Goal: Complete application form: Complete application form

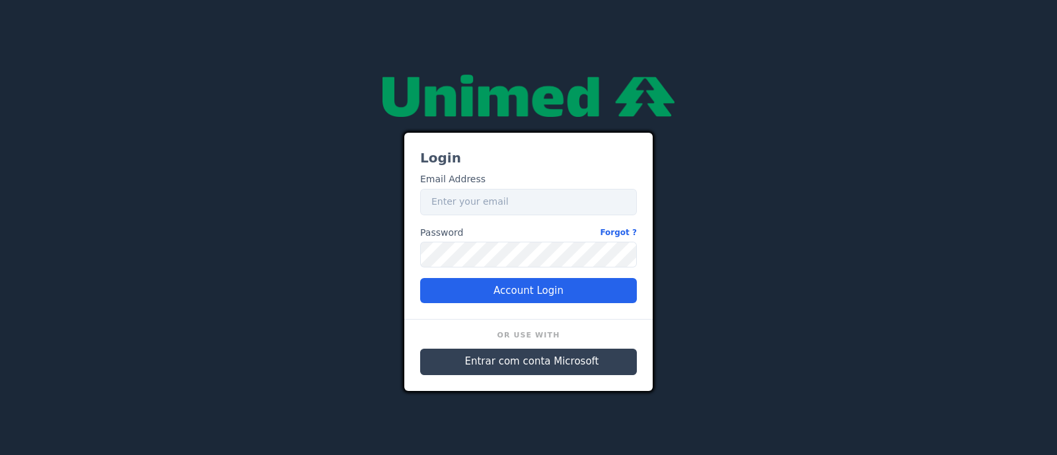
click at [499, 362] on span "Entrar com conta Microsoft" at bounding box center [532, 361] width 134 height 15
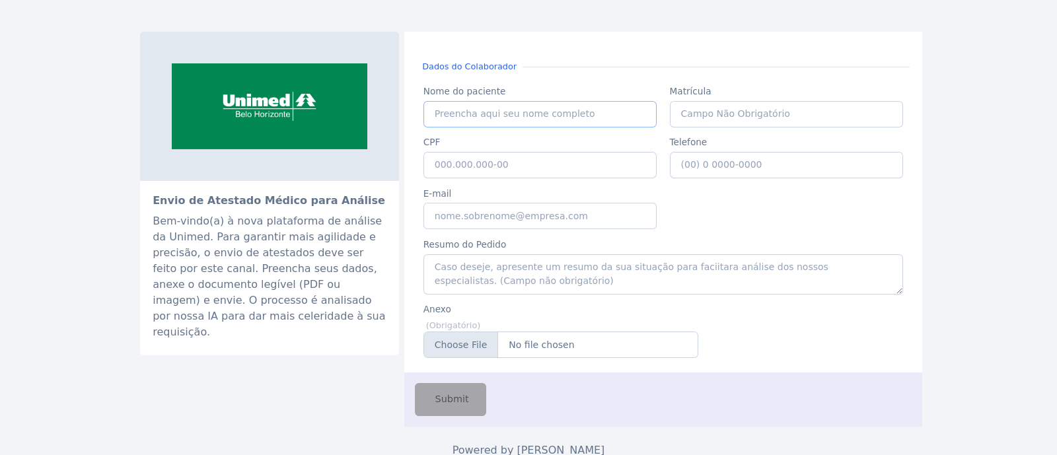
click at [497, 112] on input "Nome do paciente" at bounding box center [540, 114] width 234 height 26
paste input "ALINE APARECIDA DO CARMO"
type input "ALINE APARECIDA DO CARMO"
click at [534, 160] on input "CPF" at bounding box center [540, 165] width 234 height 26
paste input "064.757.036-05"
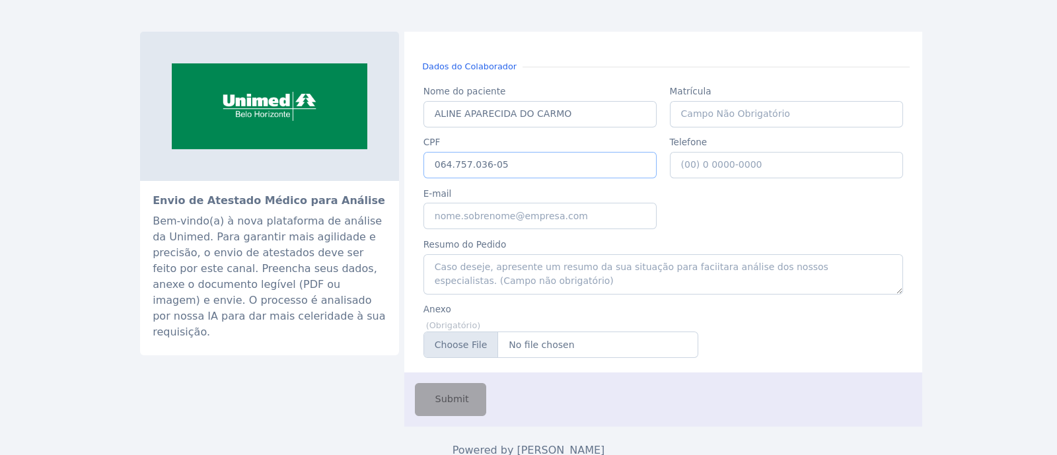
type input "064.757.036-05"
click at [536, 206] on input "E-mail" at bounding box center [540, 216] width 234 height 26
type input "[EMAIL_ADDRESS][PERSON_NAME][DOMAIN_NAME]"
click at [485, 345] on input "Anexo" at bounding box center [560, 345] width 275 height 26
type input "C:\fakepath\ALINE APARECIDA DO CARMO.pdf"
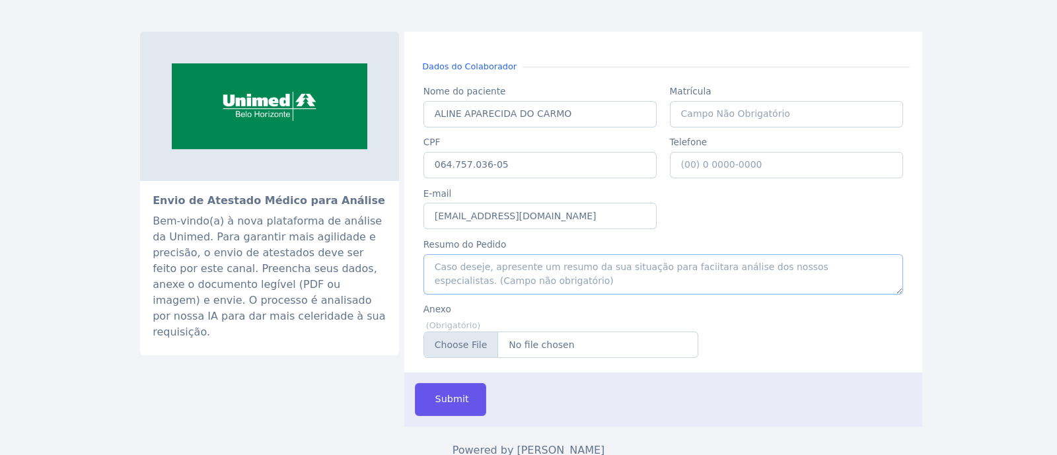
click at [549, 269] on textarea "Resumo do Pedido" at bounding box center [663, 274] width 480 height 40
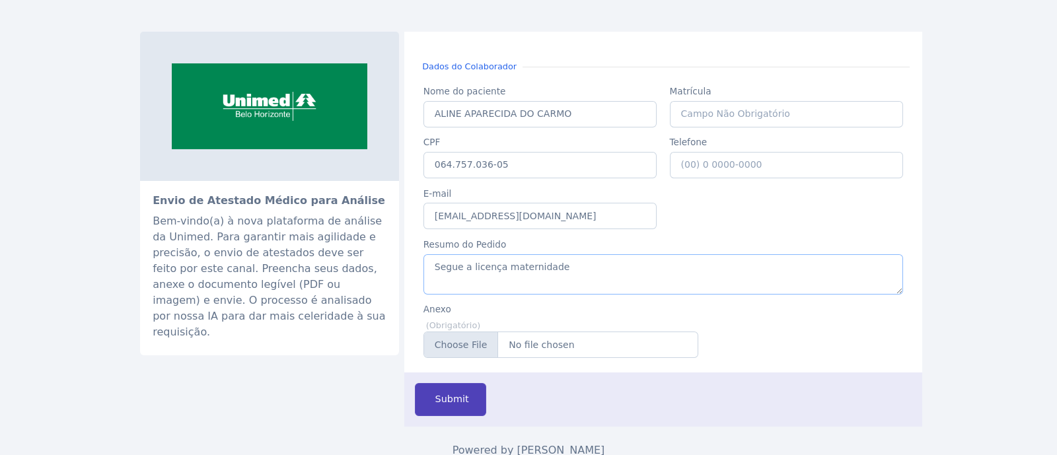
type textarea "Segue a licença maternidade"
click at [450, 394] on span "Submit" at bounding box center [451, 399] width 36 height 15
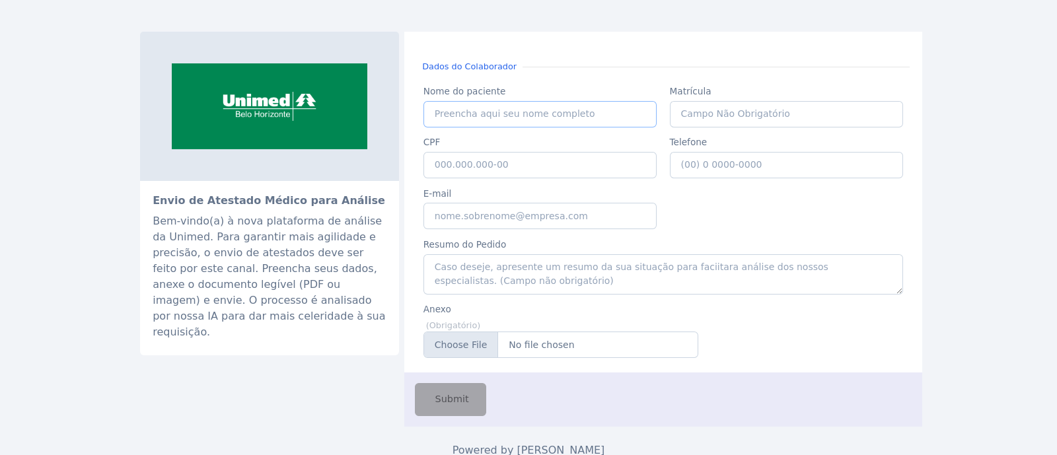
click at [477, 115] on input "Nome do paciente" at bounding box center [540, 114] width 234 height 26
type input "HIGOR GONÇAVES [PERSON_NAME]"
click at [546, 166] on input "CPF" at bounding box center [540, 165] width 234 height 26
type input "047.934.706-96"
click at [540, 205] on input "E-mail" at bounding box center [540, 216] width 234 height 26
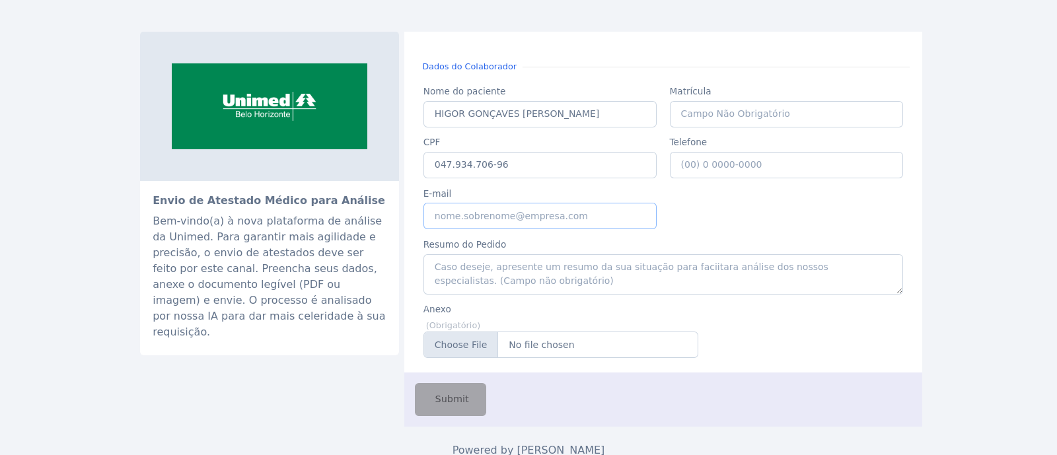
type input "G"
type input "[EMAIL_ADDRESS][PERSON_NAME][DOMAIN_NAME]"
click at [497, 340] on input "Anexo" at bounding box center [560, 345] width 275 height 26
type input "C:\fakepath\[PERSON_NAME].jpg"
click at [459, 394] on span "Submit" at bounding box center [451, 399] width 36 height 15
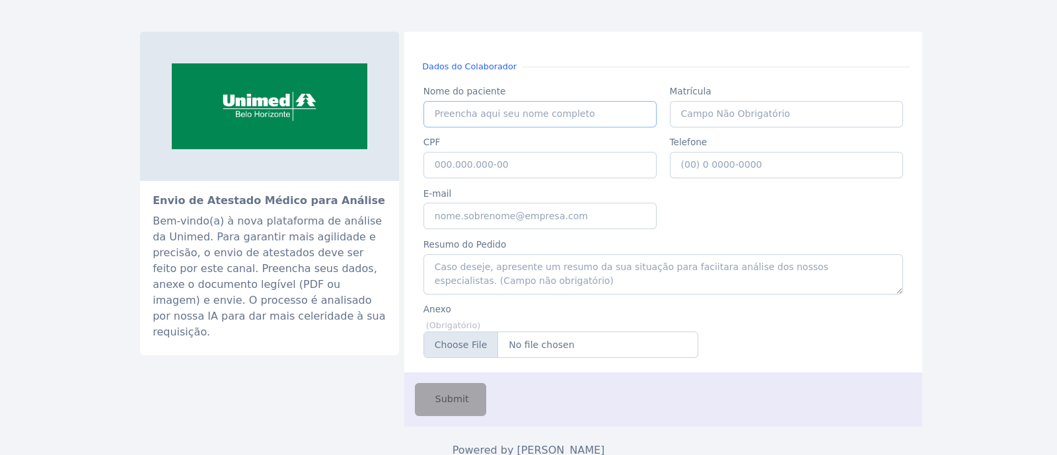
click at [509, 114] on input "Nome do paciente" at bounding box center [540, 114] width 234 height 26
paste input "VINICIUS CAMPOS OTTONI"
type input "VINICIUS CAMPOS OTTONI"
click at [553, 172] on input "CPF" at bounding box center [540, 165] width 234 height 26
paste input "066.827.306-24"
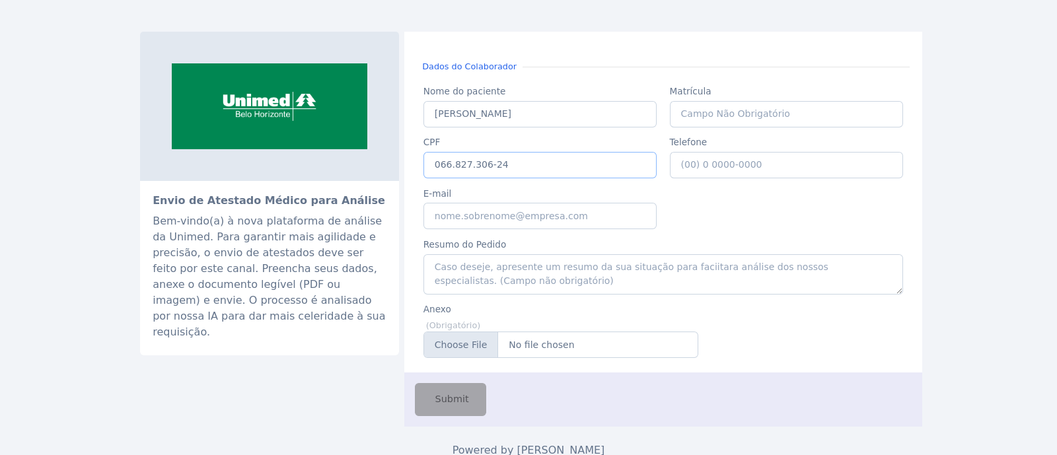
type input "066.827.306-24"
click at [528, 210] on input "E-mail" at bounding box center [540, 216] width 234 height 26
paste input ""Grete Moreira Araujo (GESS)" <grete.araujo@unimedbh.com.br>"
drag, startPoint x: 505, startPoint y: 217, endPoint x: 386, endPoint y: 215, distance: 118.9
click at [386, 215] on div "Envio de Atestado Médico para Análise Bem-vindo(a) à nova plataforma de análise…" at bounding box center [528, 229] width 777 height 395
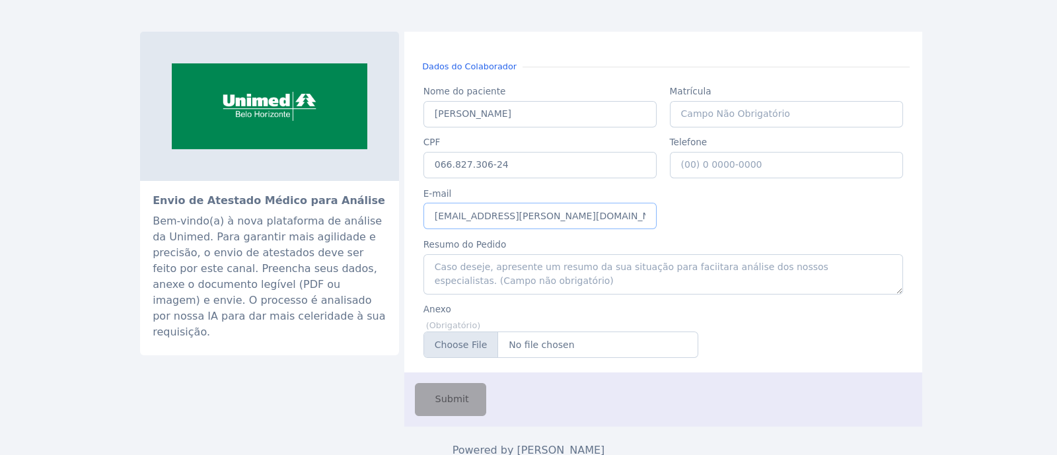
click at [589, 213] on input "grete.araujo@unimedbh.com.br>" at bounding box center [540, 216] width 234 height 26
type input "[EMAIL_ADDRESS][PERSON_NAME][DOMAIN_NAME]"
click at [482, 283] on textarea "Resumo do Pedido" at bounding box center [663, 274] width 480 height 40
click at [478, 348] on input "Anexo" at bounding box center [560, 345] width 275 height 26
type input "C:\fakepath\VINICIUS CAMPOS OTTONI - 62967593.pdf"
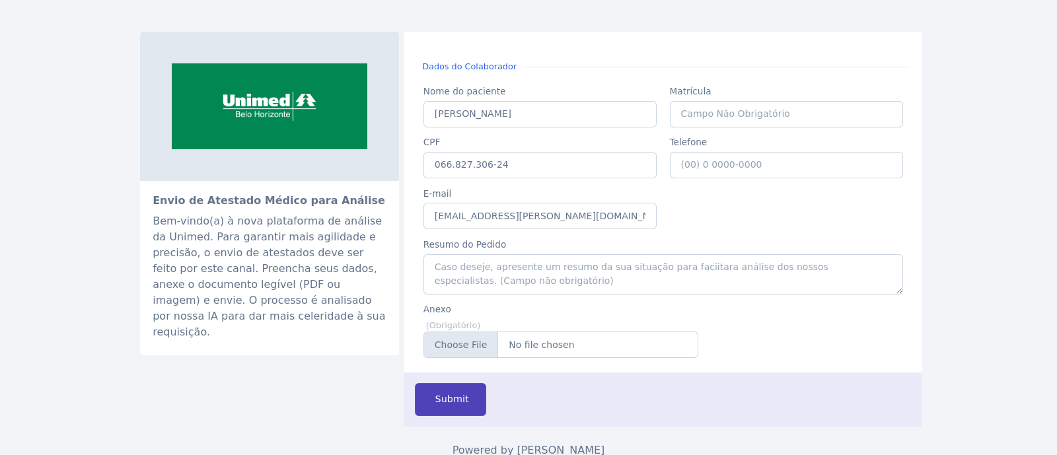
click at [423, 394] on button "Submit" at bounding box center [450, 399] width 71 height 32
